Goal: Task Accomplishment & Management: Complete application form

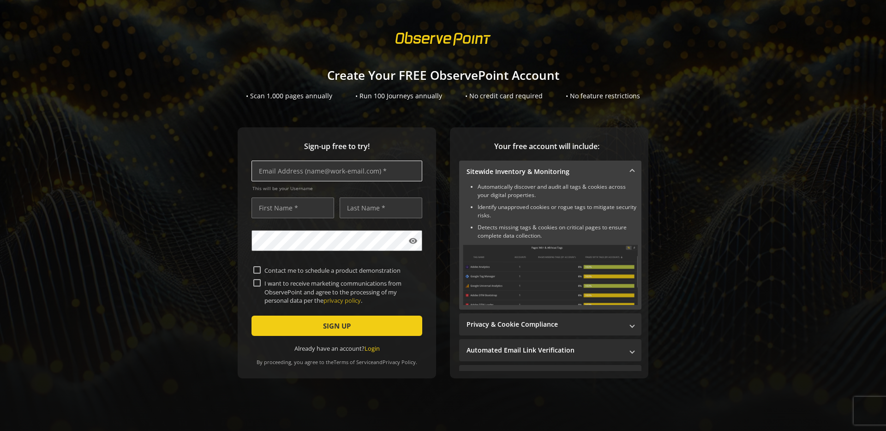
click at [291, 174] on input "text" at bounding box center [337, 171] width 171 height 21
type input "[EMAIL_ADDRESS][DOMAIN_NAME]"
type input "Balakrishnan"
type input "V S"
click at [412, 245] on mat-icon "visibility" at bounding box center [412, 240] width 9 height 9
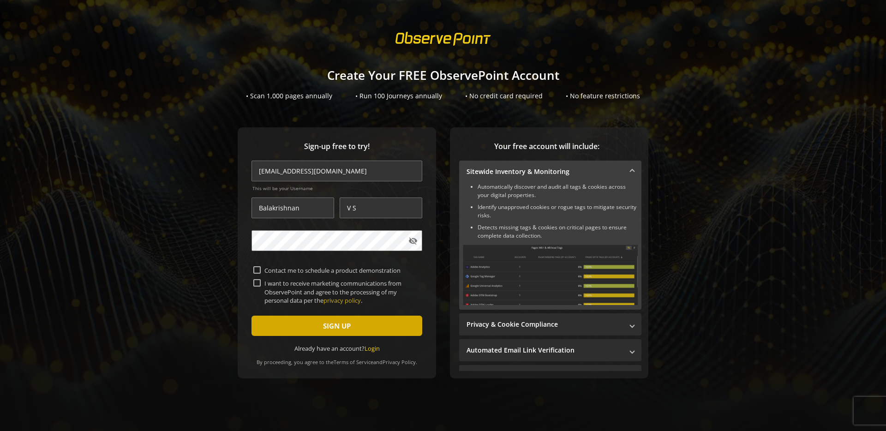
click at [342, 325] on span "SIGN UP" at bounding box center [337, 326] width 28 height 17
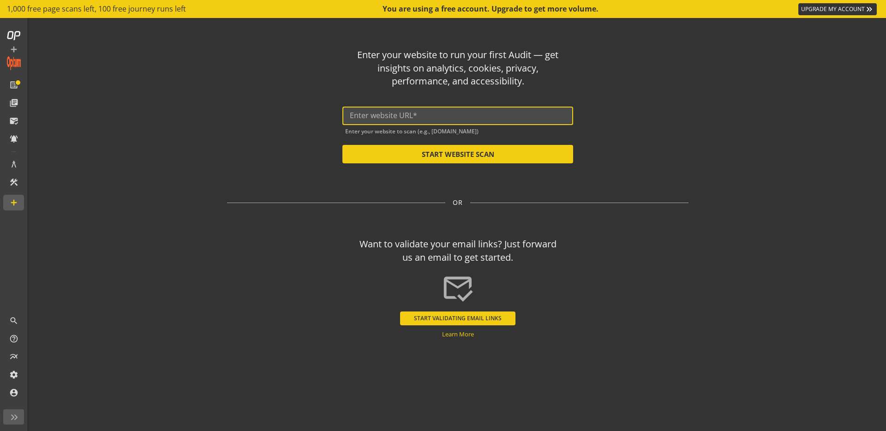
click at [398, 118] on input "text" at bounding box center [458, 115] width 216 height 9
click at [425, 117] on input "text" at bounding box center [458, 115] width 216 height 9
click at [467, 156] on button "START WEBSITE SCAN" at bounding box center [457, 154] width 231 height 18
type input "[URL][DOMAIN_NAME]"
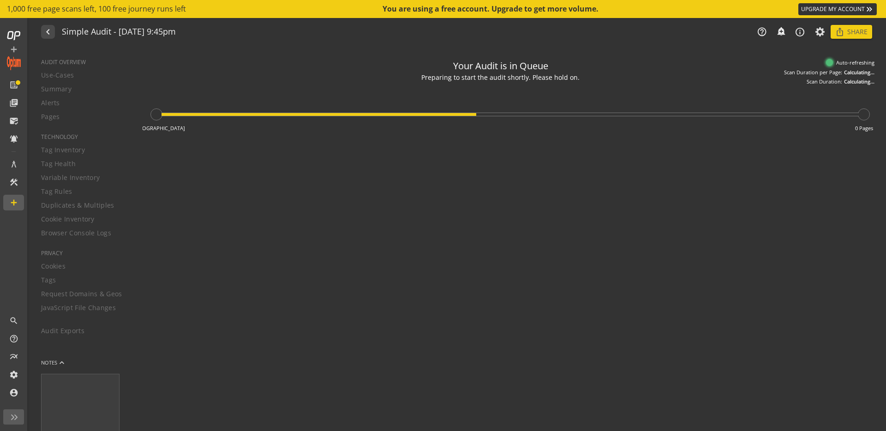
type textarea "Notes can include: -a description of what this audit is validating -changes in …"
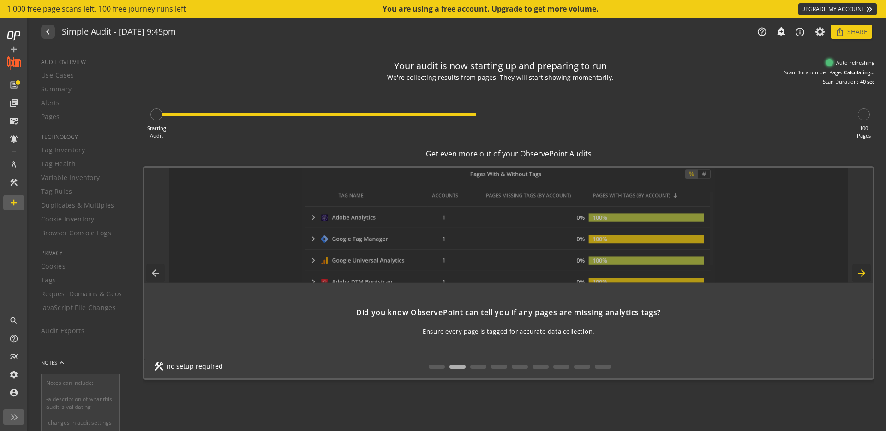
click at [860, 274] on mat-icon "arrow_forward" at bounding box center [861, 273] width 18 height 18
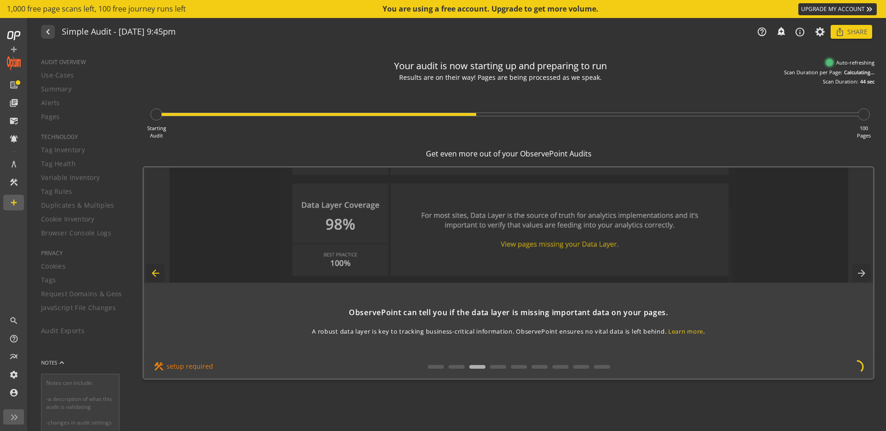
click at [160, 270] on mat-icon "arrow_back" at bounding box center [155, 273] width 18 height 18
